Goal: Task Accomplishment & Management: Use online tool/utility

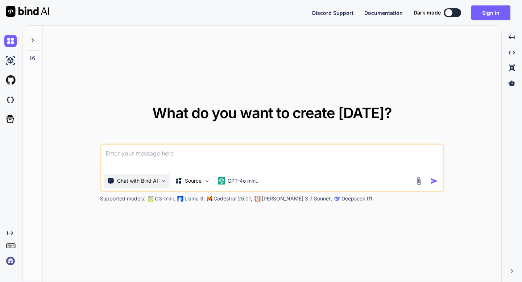
click at [164, 182] on img at bounding box center [163, 181] width 6 height 6
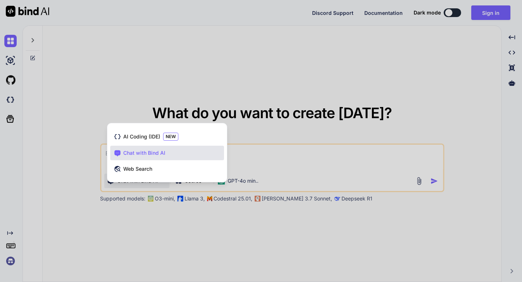
click at [250, 126] on div at bounding box center [261, 141] width 522 height 282
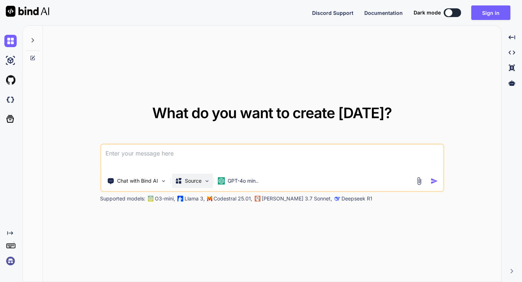
click at [196, 182] on p "Source" at bounding box center [193, 180] width 17 height 7
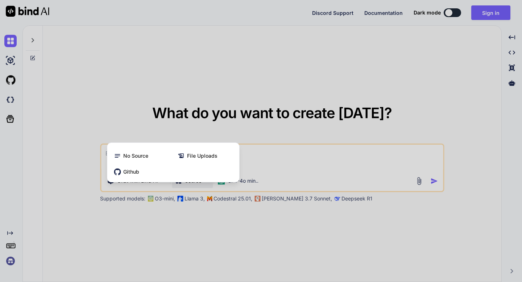
click at [259, 132] on div at bounding box center [261, 141] width 522 height 282
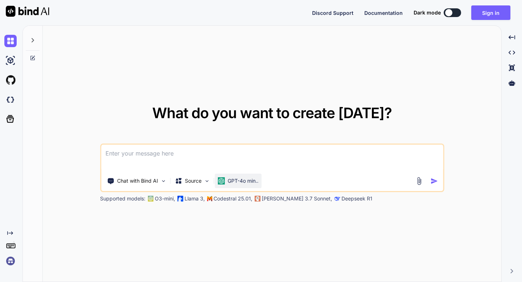
click at [236, 187] on div "GPT-4o min.." at bounding box center [238, 181] width 47 height 15
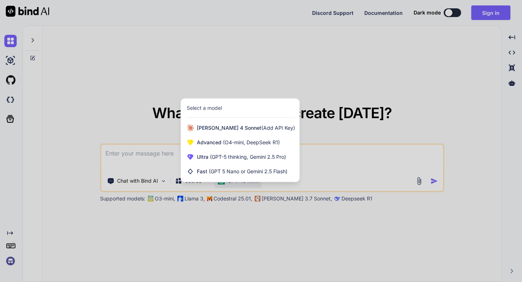
click at [308, 130] on div at bounding box center [261, 141] width 522 height 282
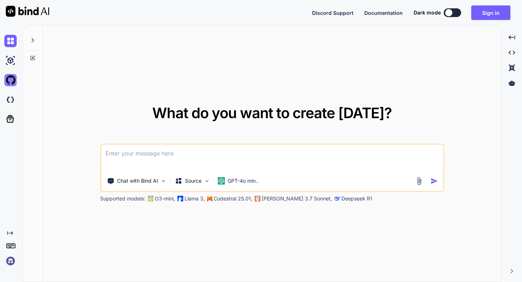
click at [15, 82] on img at bounding box center [10, 80] width 12 height 12
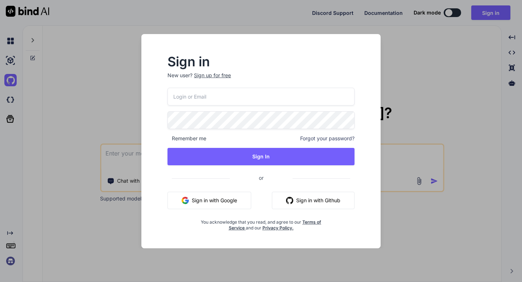
click at [301, 203] on button "Sign in with Github" at bounding box center [313, 200] width 83 height 17
click at [293, 200] on button "Sign in with Github" at bounding box center [313, 200] width 83 height 17
click at [202, 199] on button "Sign in with Google" at bounding box center [210, 200] width 84 height 17
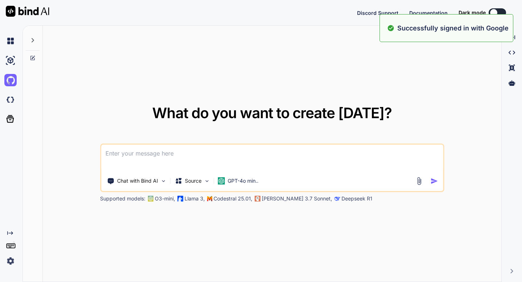
type textarea "x"
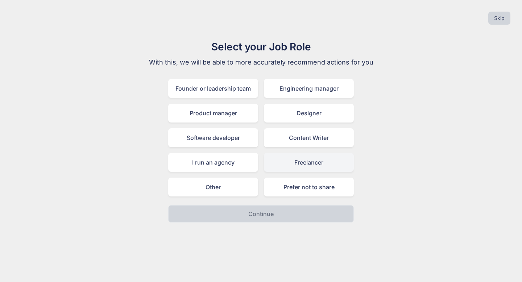
click at [308, 162] on div "Freelancer" at bounding box center [309, 162] width 90 height 19
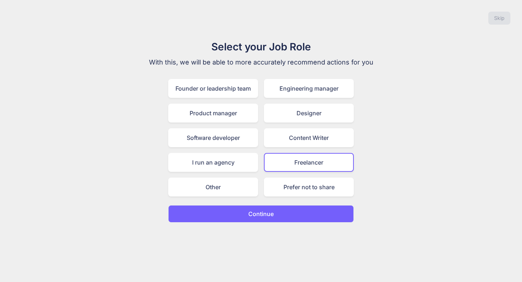
click at [263, 217] on p "Continue" at bounding box center [260, 214] width 25 height 9
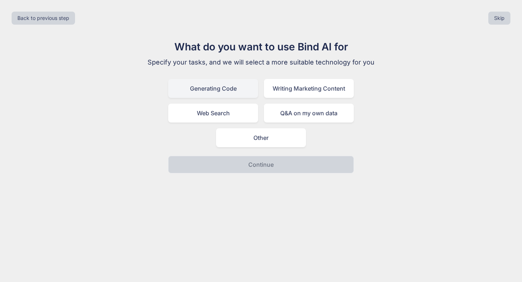
click at [210, 91] on div "Generating Code" at bounding box center [213, 88] width 90 height 19
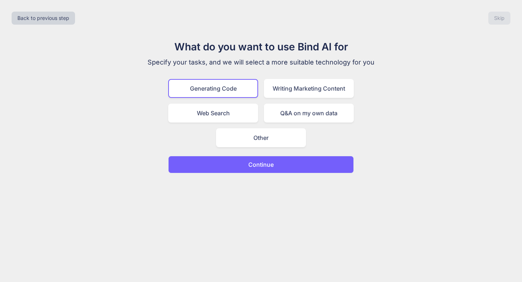
click at [263, 163] on p "Continue" at bounding box center [260, 164] width 25 height 9
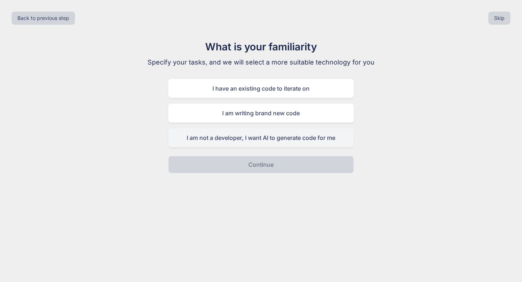
click at [268, 138] on div "I am not a developer, I want AI to generate code for me" at bounding box center [261, 137] width 186 height 19
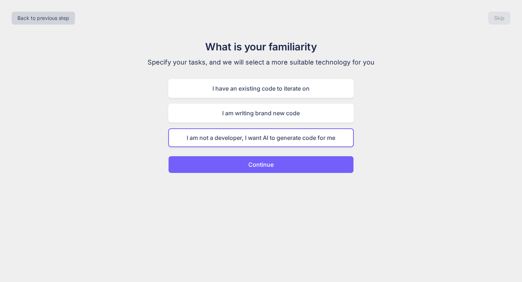
click at [258, 162] on p "Continue" at bounding box center [260, 164] width 25 height 9
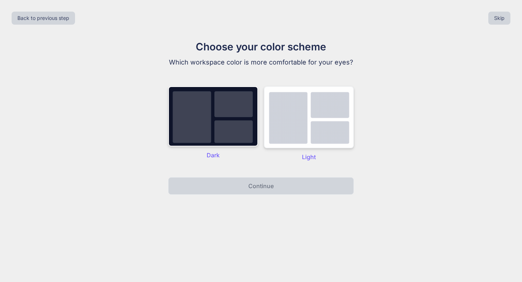
click at [301, 121] on img at bounding box center [309, 117] width 90 height 62
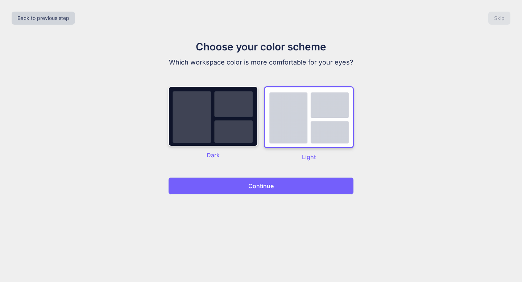
click at [265, 186] on p "Continue" at bounding box center [260, 186] width 25 height 9
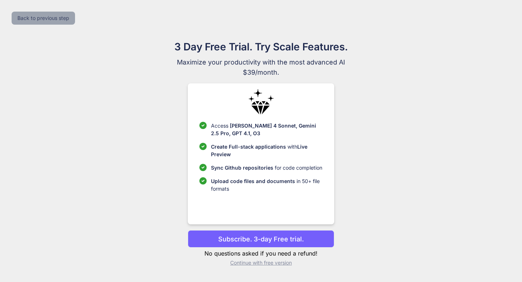
click at [25, 21] on button "Back to previous step" at bounding box center [43, 18] width 63 height 13
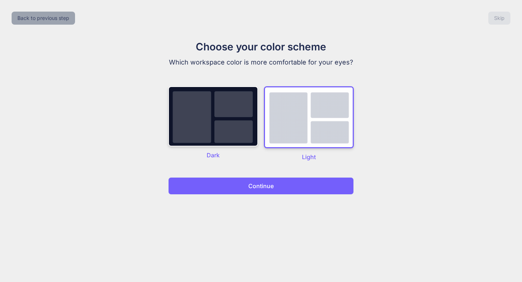
click at [25, 21] on button "Back to previous step" at bounding box center [43, 18] width 63 height 13
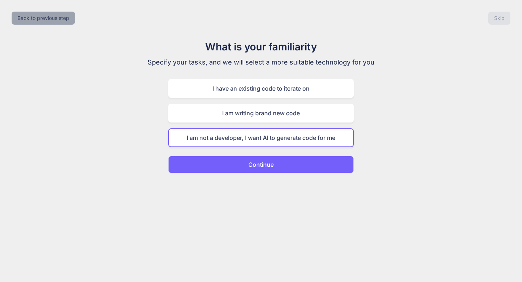
click at [25, 21] on button "Back to previous step" at bounding box center [43, 18] width 63 height 13
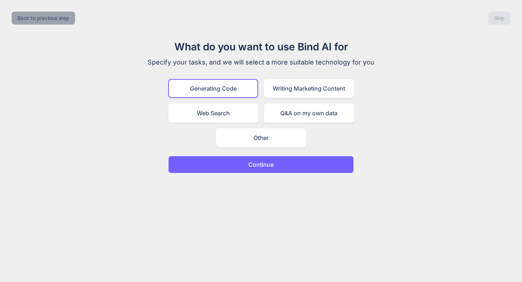
click at [25, 21] on button "Back to previous step" at bounding box center [43, 18] width 63 height 13
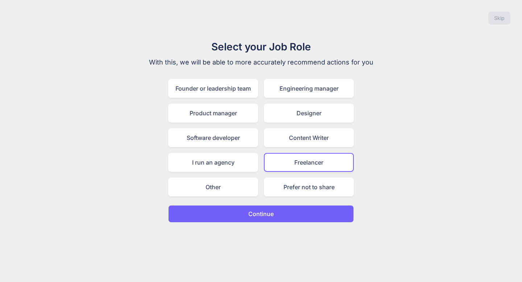
click at [25, 21] on div "Skip" at bounding box center [261, 18] width 511 height 25
